Goal: Find specific page/section: Find specific page/section

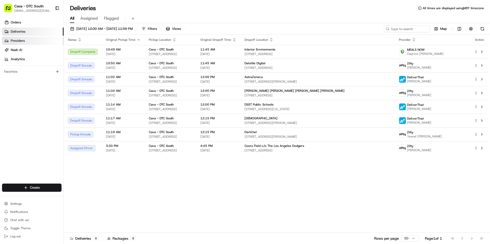
click at [34, 42] on link "Providers" at bounding box center [32, 41] width 61 height 8
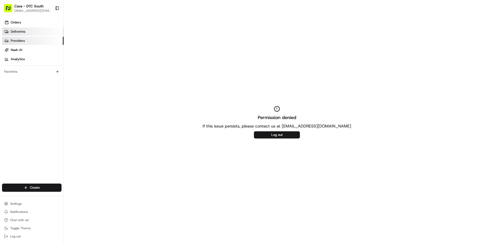
click at [32, 33] on link "Deliveries" at bounding box center [32, 32] width 61 height 8
